Goal: Information Seeking & Learning: Check status

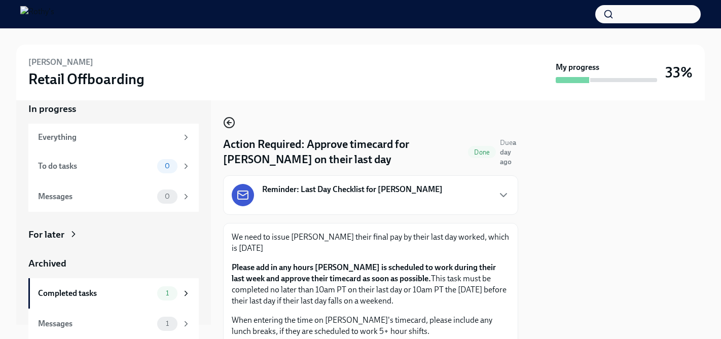
click at [230, 125] on icon "button" at bounding box center [229, 123] width 12 height 12
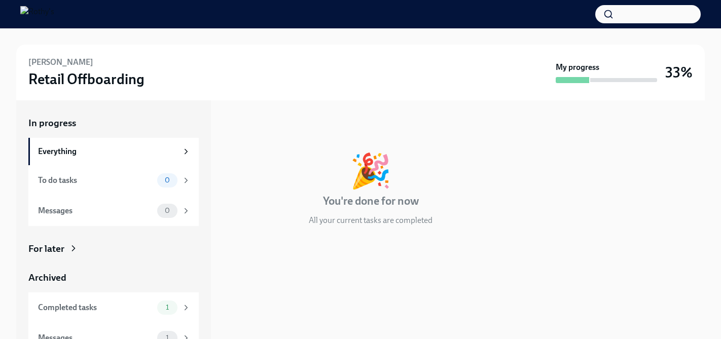
scroll to position [14, 0]
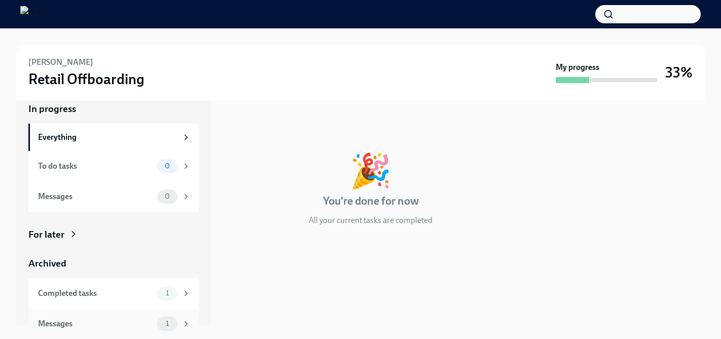
click at [120, 323] on div "Messages" at bounding box center [95, 324] width 115 height 11
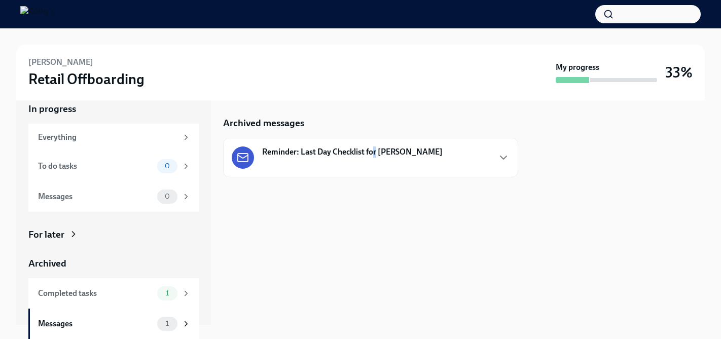
click at [376, 156] on strong "Reminder: Last Day Checklist for [PERSON_NAME]" at bounding box center [352, 152] width 181 height 11
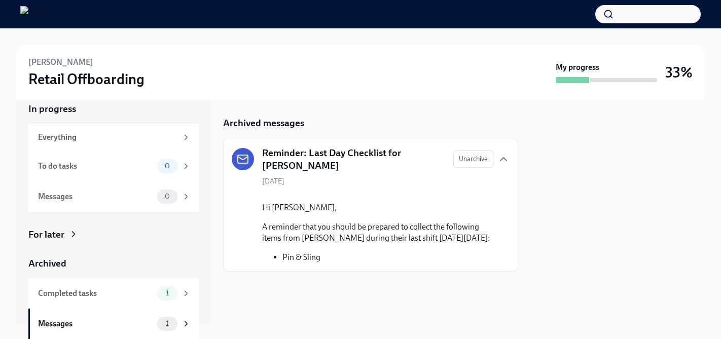
click at [351, 244] on p "A reminder that you should be prepared to collect the following items from [PER…" at bounding box center [377, 233] width 231 height 22
click at [503, 158] on icon "button" at bounding box center [504, 159] width 6 height 3
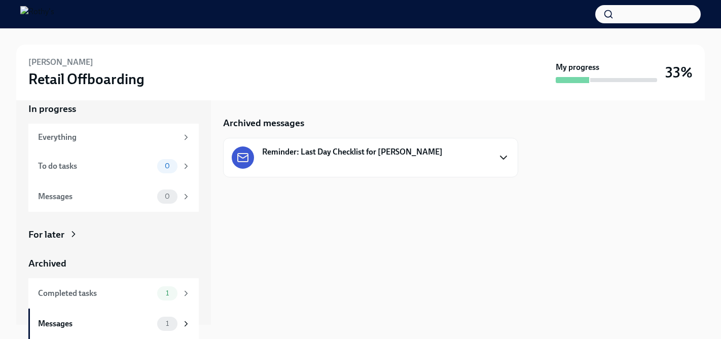
click at [503, 158] on icon "button" at bounding box center [504, 157] width 6 height 3
